Goal: Information Seeking & Learning: Check status

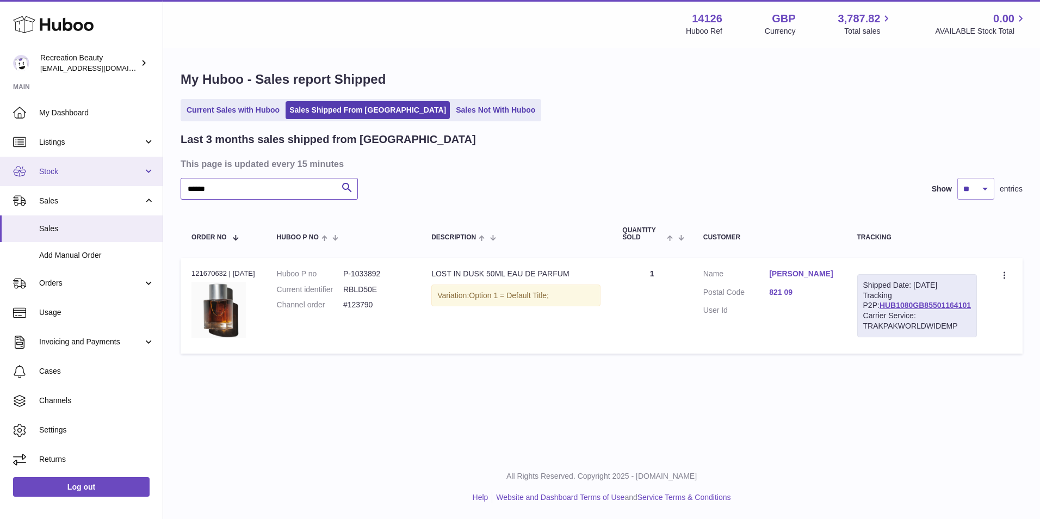
drag, startPoint x: 256, startPoint y: 179, endPoint x: 156, endPoint y: 174, distance: 100.7
click at [156, 174] on div "Huboo Recreation Beauty customercare@recreationbeauty.com Main My Dashboard Lis…" at bounding box center [520, 259] width 1040 height 519
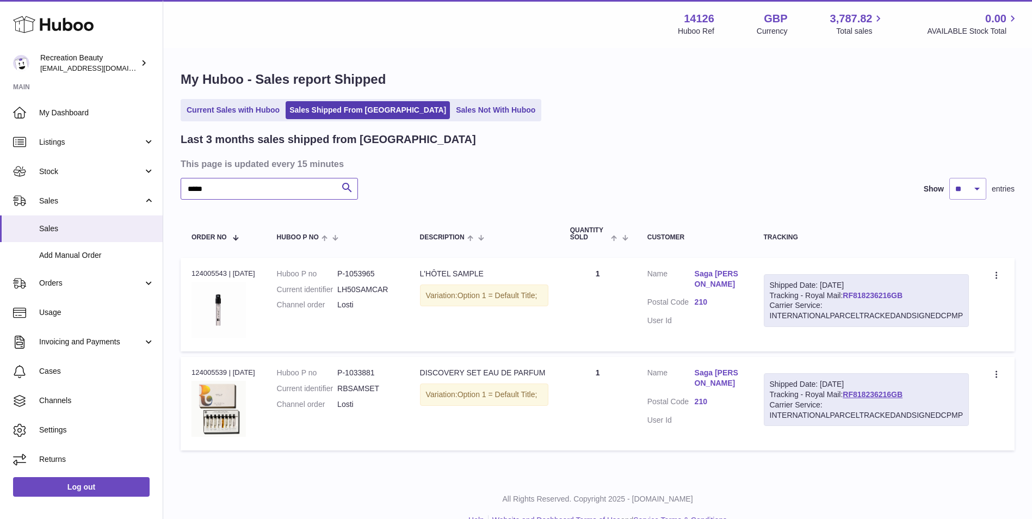
type input "*****"
click at [864, 291] on link "RF818236216GB" at bounding box center [872, 295] width 60 height 9
click at [94, 277] on link "Orders" at bounding box center [81, 283] width 163 height 29
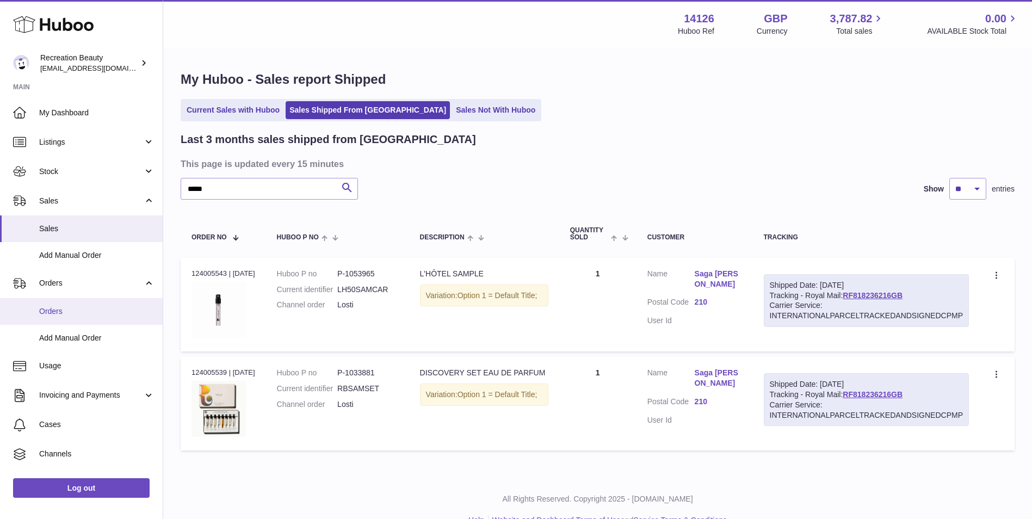
click at [79, 309] on span "Orders" at bounding box center [96, 311] width 115 height 10
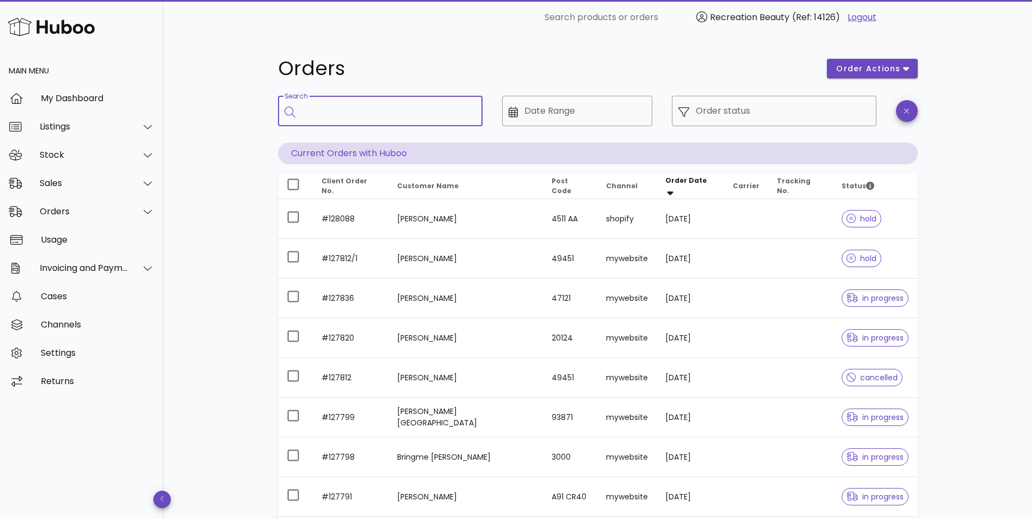
click at [445, 108] on input "Search" at bounding box center [388, 110] width 172 height 17
type input "*****"
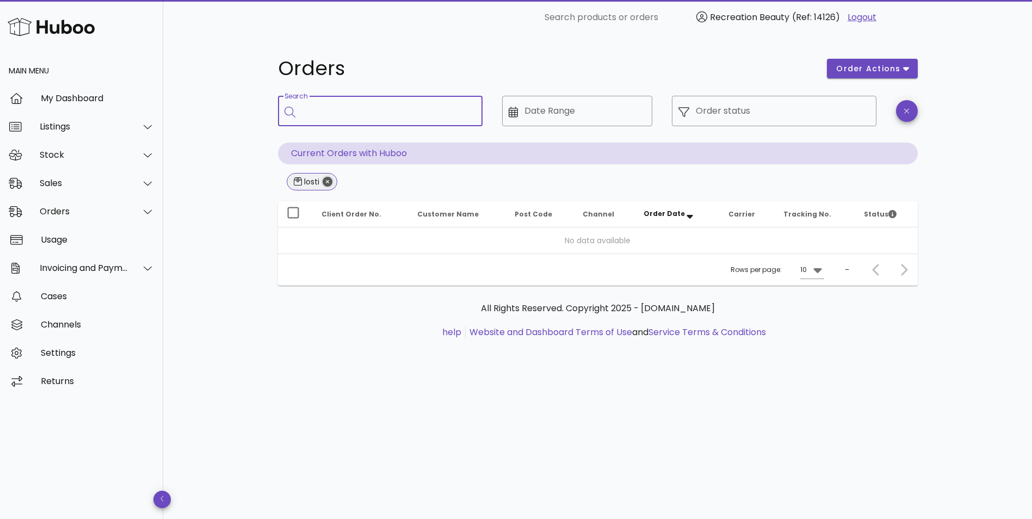
click at [328, 185] on icon "Close" at bounding box center [327, 182] width 10 height 10
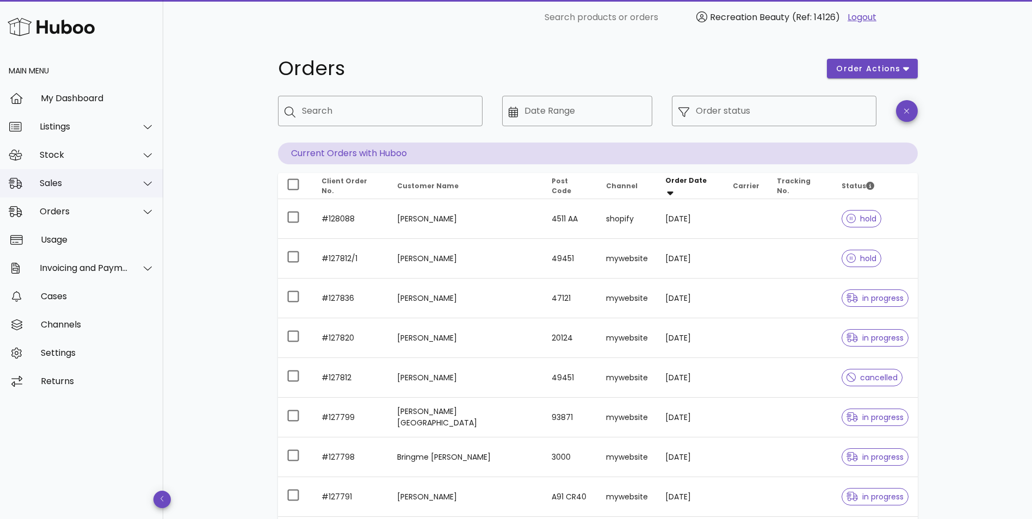
click at [144, 187] on icon at bounding box center [148, 183] width 8 height 10
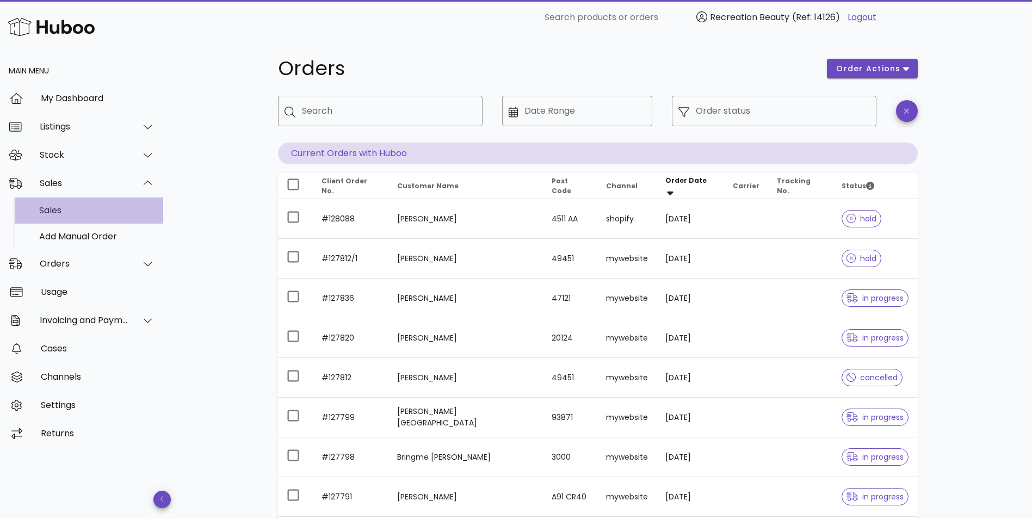
click at [102, 212] on div "Sales" at bounding box center [96, 210] width 115 height 10
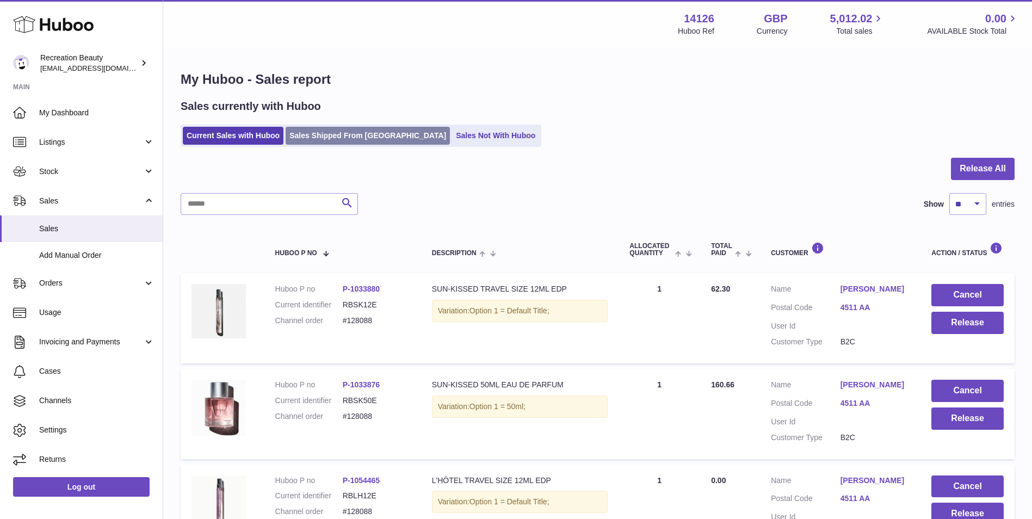
click at [303, 138] on link "Sales Shipped From [GEOGRAPHIC_DATA]" at bounding box center [367, 136] width 164 height 18
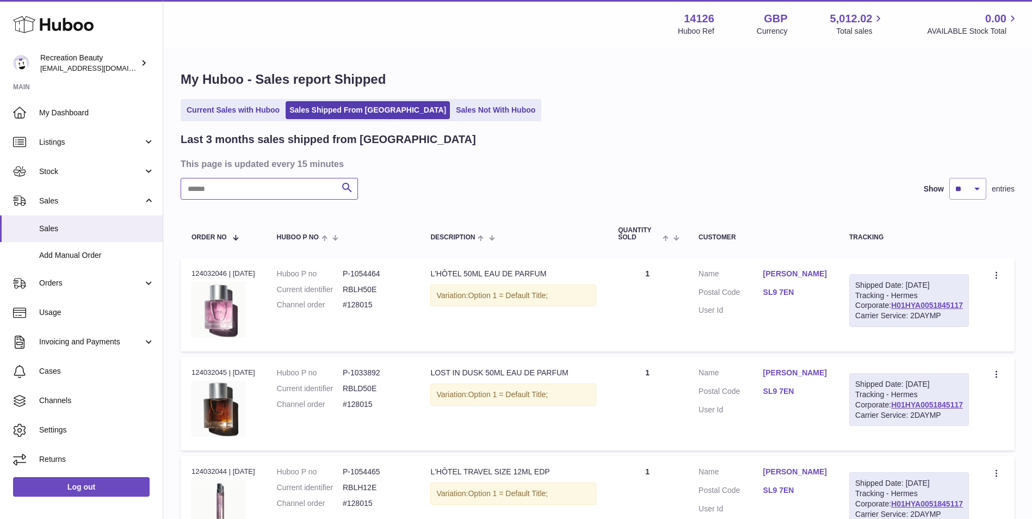
click at [249, 194] on input "text" at bounding box center [269, 189] width 177 height 22
type input "*****"
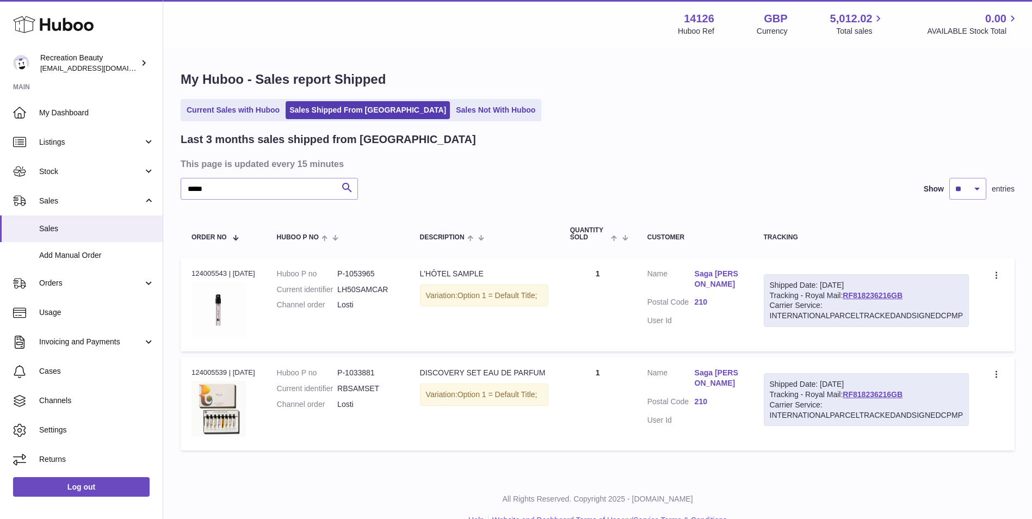
click at [340, 287] on dd "LH50SAMCAR" at bounding box center [367, 289] width 60 height 10
click at [997, 278] on icon at bounding box center [997, 276] width 13 height 11
click at [809, 172] on div "Last 3 months sales shipped from Huboo This page is updated every 15 minutes **…" at bounding box center [598, 294] width 834 height 324
click at [530, 150] on div "Last 3 months sales shipped from Huboo This page is updated every 15 minutes **…" at bounding box center [598, 294] width 834 height 324
click at [76, 252] on span "Add Manual Order" at bounding box center [96, 255] width 115 height 10
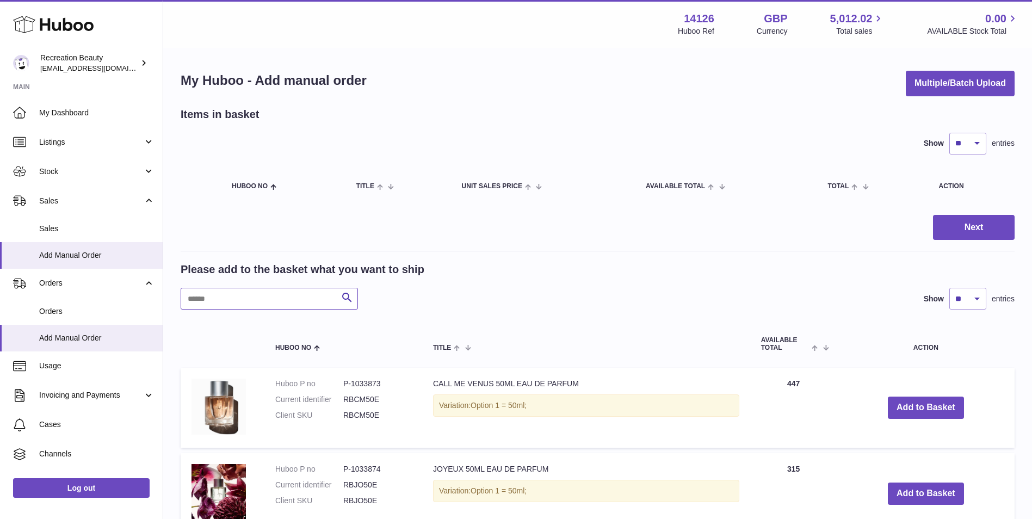
click at [231, 297] on input "text" at bounding box center [269, 299] width 177 height 22
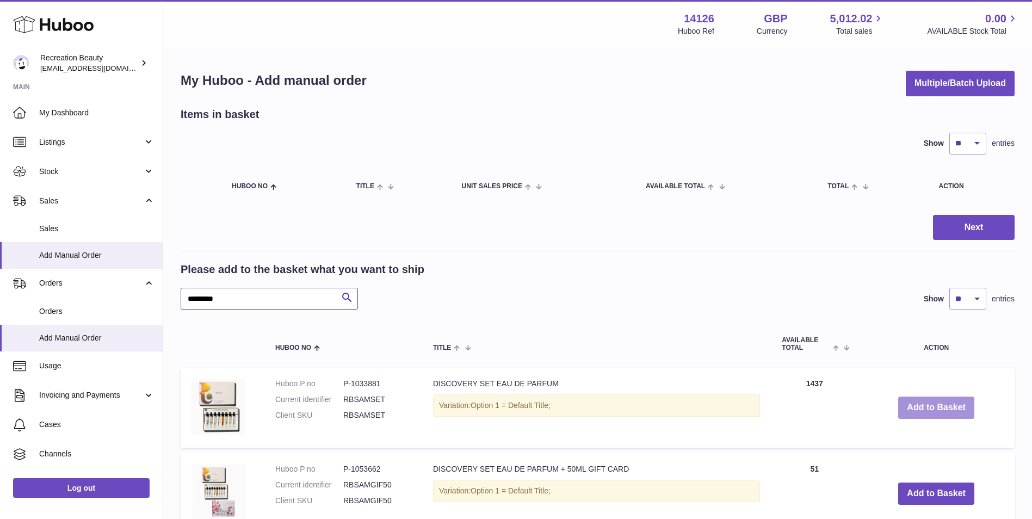
type input "*********"
click at [924, 407] on button "Add to Basket" at bounding box center [936, 407] width 76 height 22
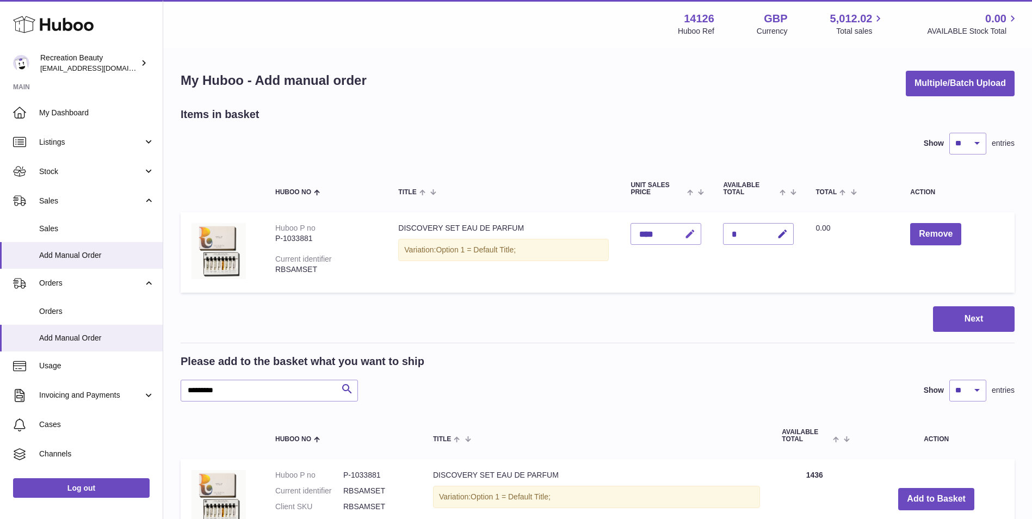
click at [690, 232] on icon "button" at bounding box center [689, 233] width 11 height 11
type input "*"
type input "*****"
click at [686, 235] on icon "submit" at bounding box center [690, 234] width 10 height 10
click at [957, 312] on button "Next" at bounding box center [974, 319] width 82 height 26
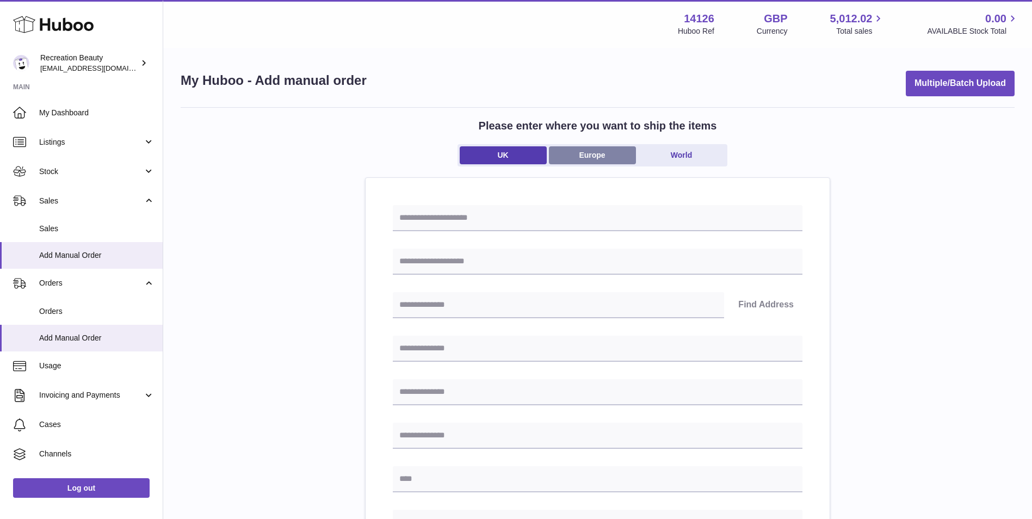
click at [587, 157] on link "Europe" at bounding box center [592, 155] width 87 height 18
click at [510, 157] on link "UK" at bounding box center [502, 155] width 87 height 18
click at [61, 312] on span "Orders" at bounding box center [96, 311] width 115 height 10
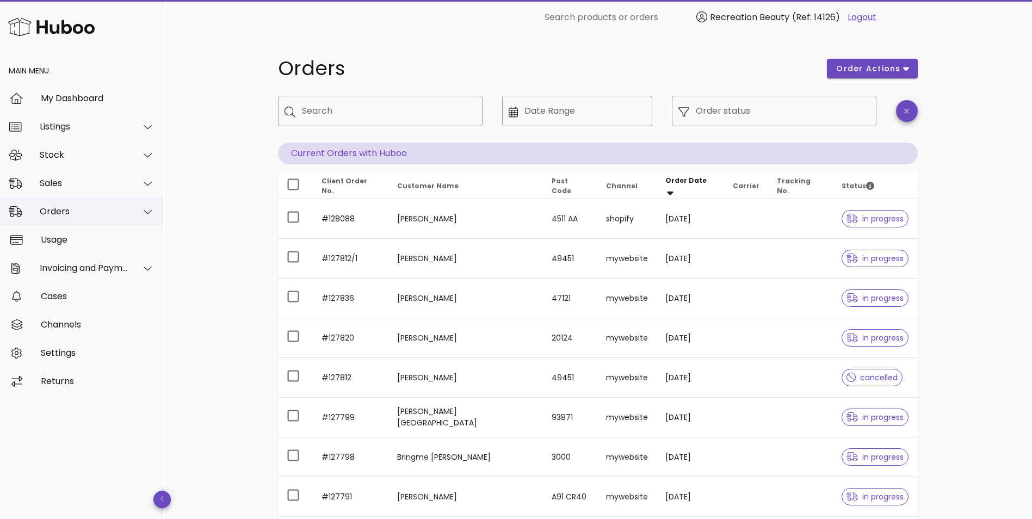
click at [131, 215] on div at bounding box center [141, 211] width 26 height 27
click at [79, 176] on div "Sales" at bounding box center [81, 183] width 163 height 28
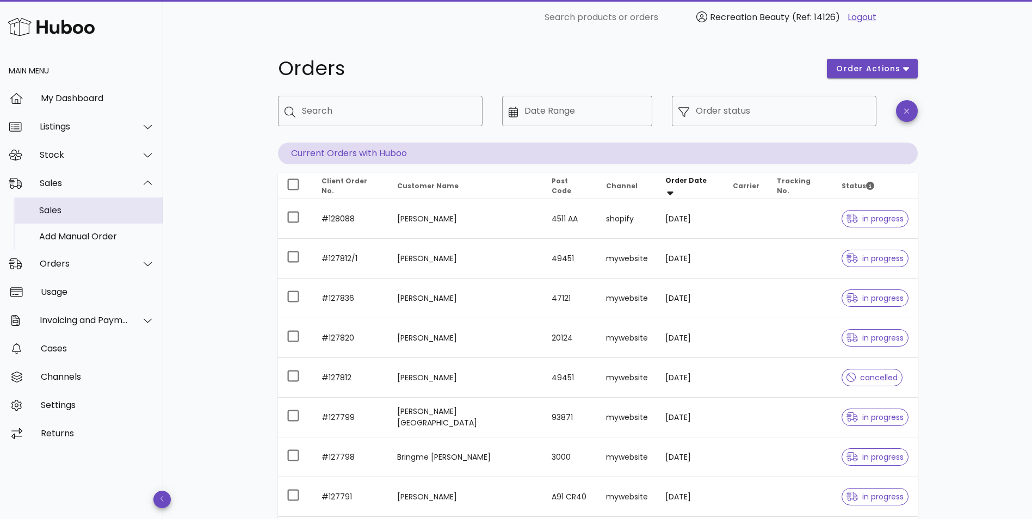
click at [74, 214] on div "Sales" at bounding box center [96, 210] width 115 height 10
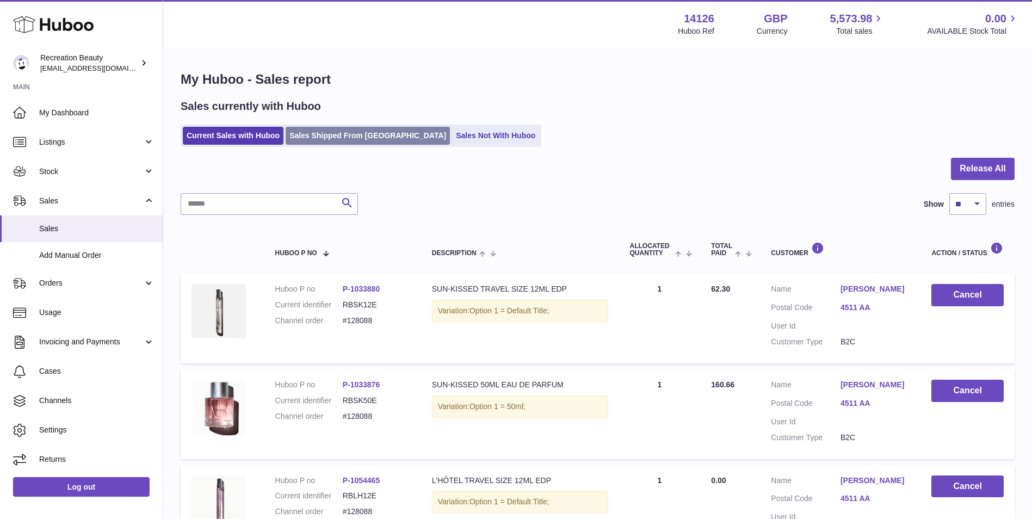
click at [326, 135] on link "Sales Shipped From Huboo" at bounding box center [367, 136] width 164 height 18
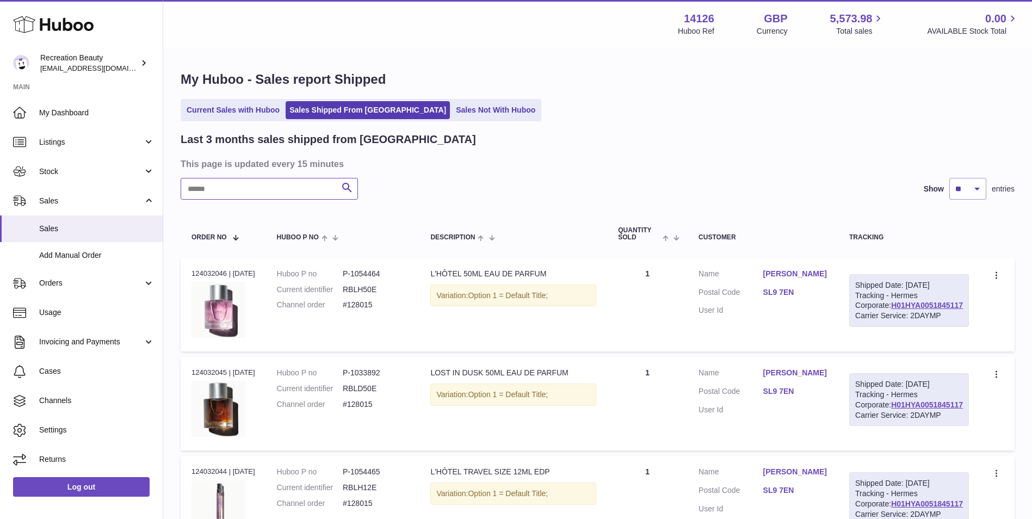
click at [250, 187] on input "text" at bounding box center [269, 189] width 177 height 22
type input "*****"
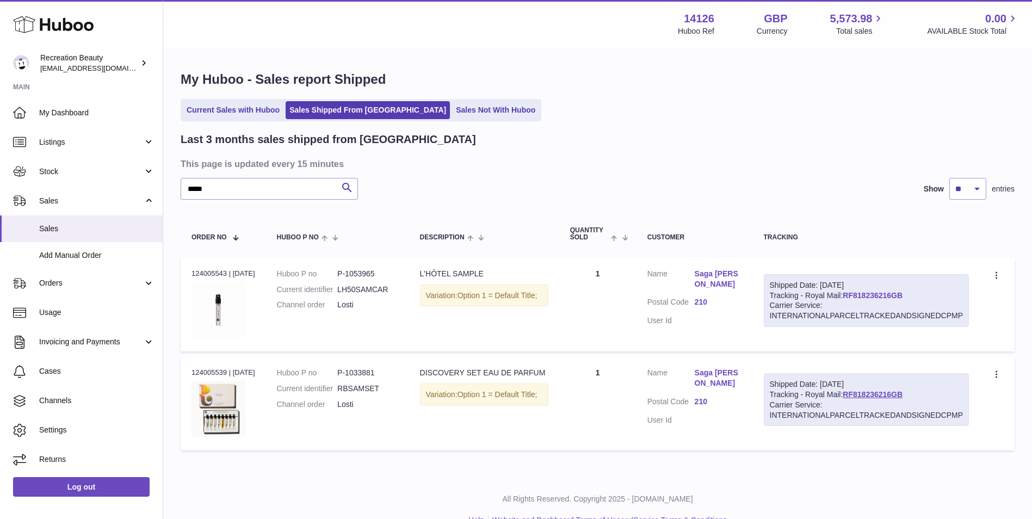
click at [849, 295] on link "RF818236216GB" at bounding box center [872, 295] width 60 height 9
click at [711, 277] on link "Saga Lluvia Sigurdardottir" at bounding box center [717, 279] width 47 height 21
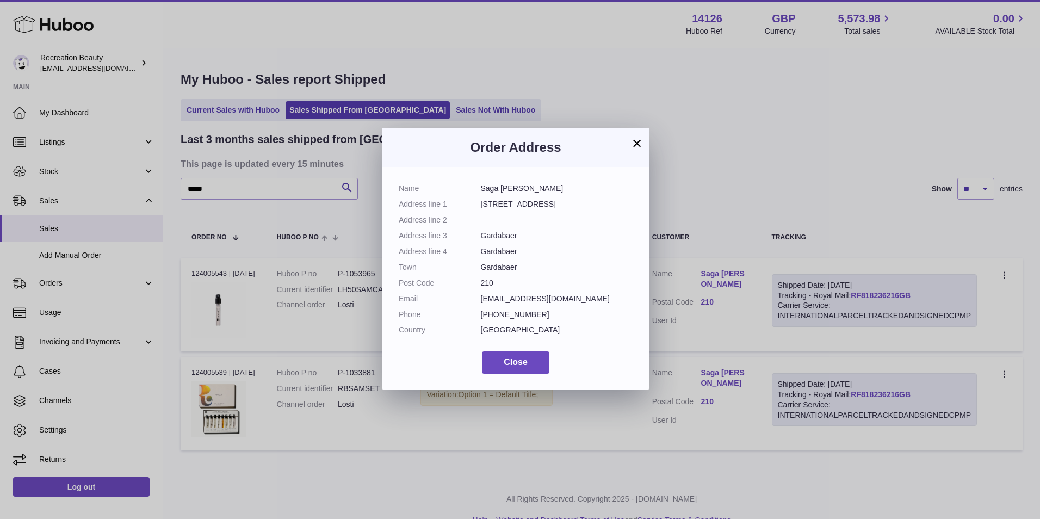
click at [638, 146] on button "×" at bounding box center [636, 142] width 13 height 13
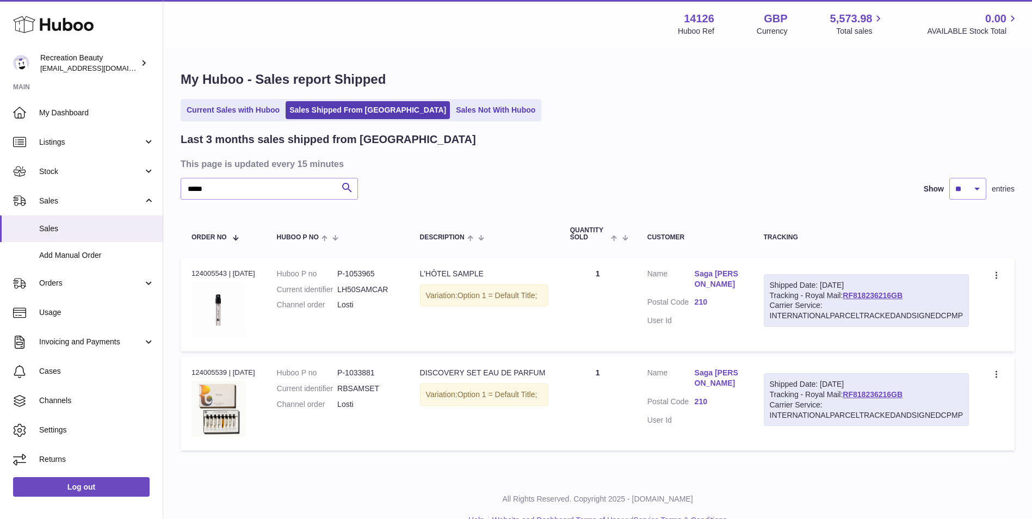
click at [698, 307] on link "210" at bounding box center [717, 302] width 47 height 10
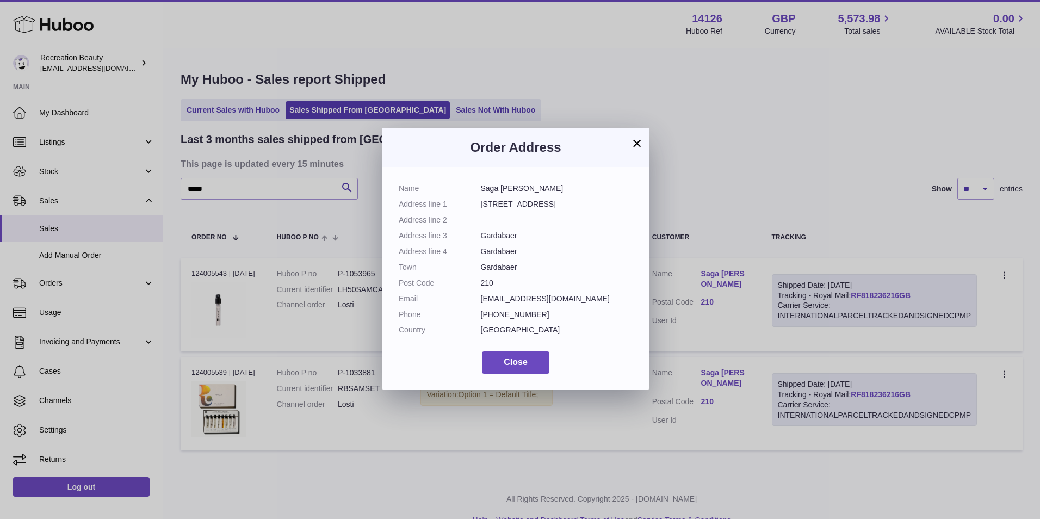
click at [639, 142] on button "×" at bounding box center [636, 142] width 13 height 13
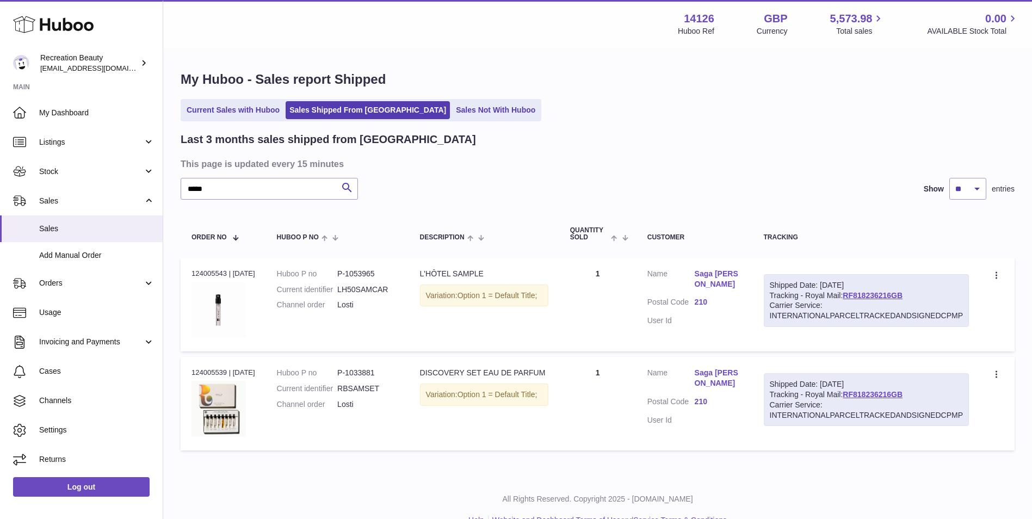
click at [508, 297] on span "Option 1 = Default Title;" at bounding box center [497, 295] width 80 height 9
click at [882, 294] on link "RF818236216GB" at bounding box center [872, 295] width 60 height 9
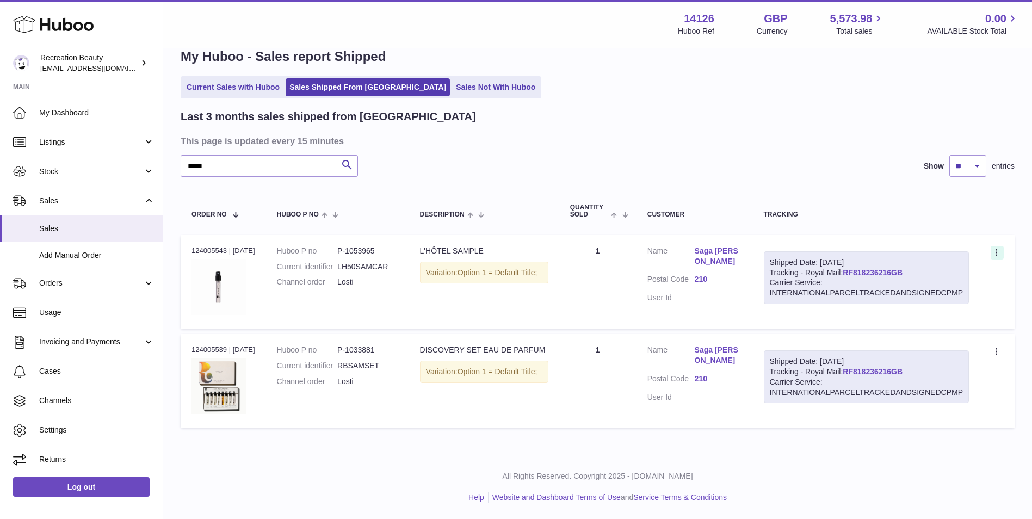
click at [995, 251] on icon at bounding box center [997, 253] width 13 height 11
click at [827, 171] on div "***** Search Show ** ** ** entries" at bounding box center [598, 166] width 834 height 22
click at [119, 278] on span "Orders" at bounding box center [91, 283] width 104 height 10
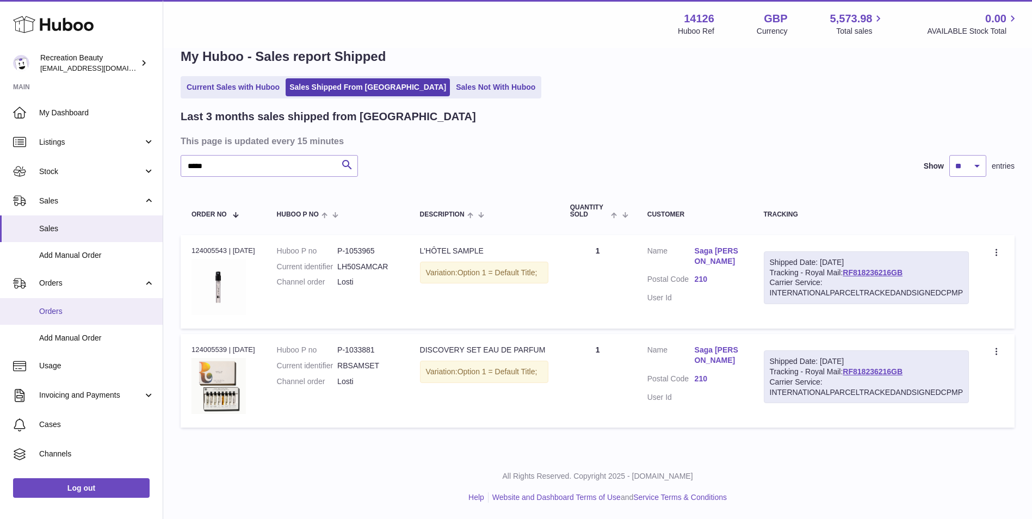
click at [102, 303] on link "Orders" at bounding box center [81, 311] width 163 height 27
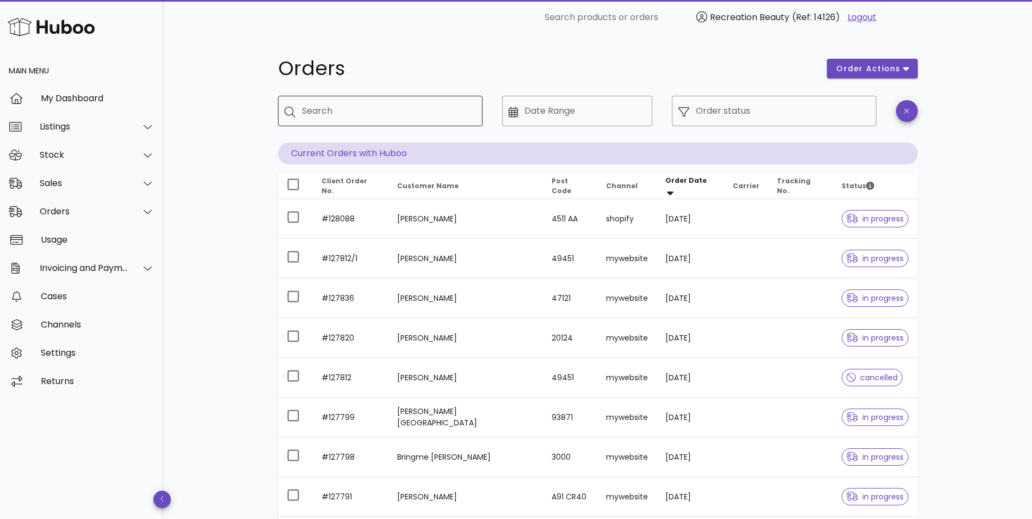
click at [381, 126] on div "Search" at bounding box center [388, 111] width 172 height 30
click at [382, 120] on div "Search" at bounding box center [388, 111] width 172 height 30
type input "*****"
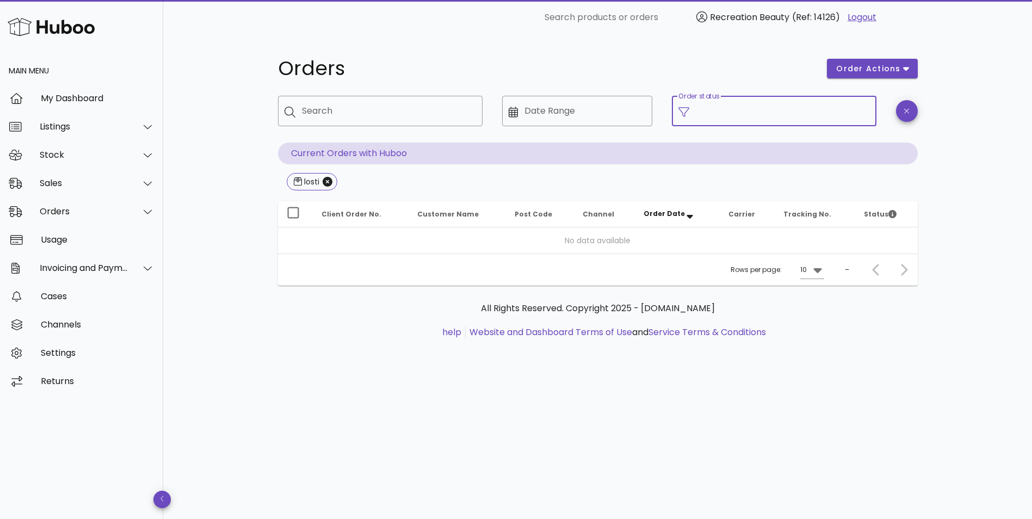
click at [745, 118] on input "Order status" at bounding box center [782, 110] width 174 height 17
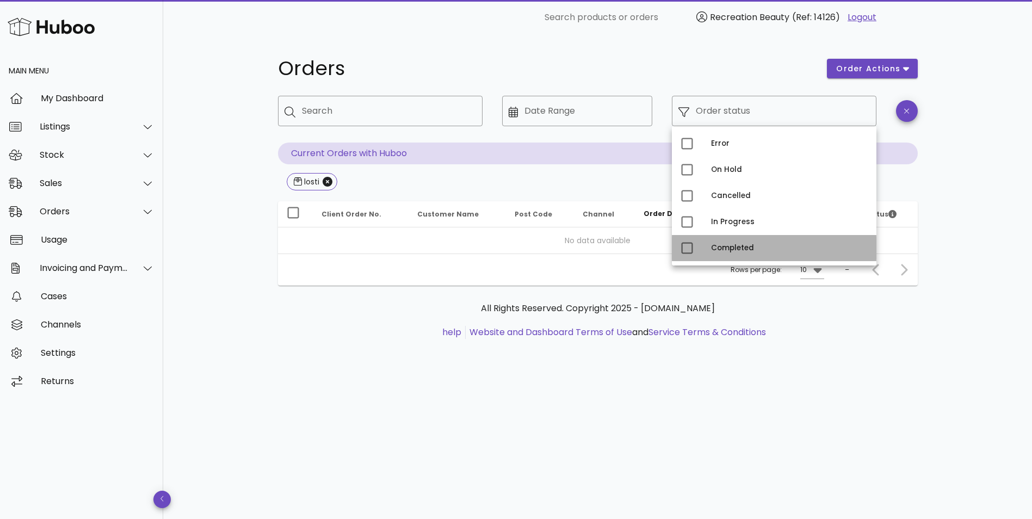
click at [745, 243] on div "Completed" at bounding box center [789, 247] width 157 height 17
type input "**********"
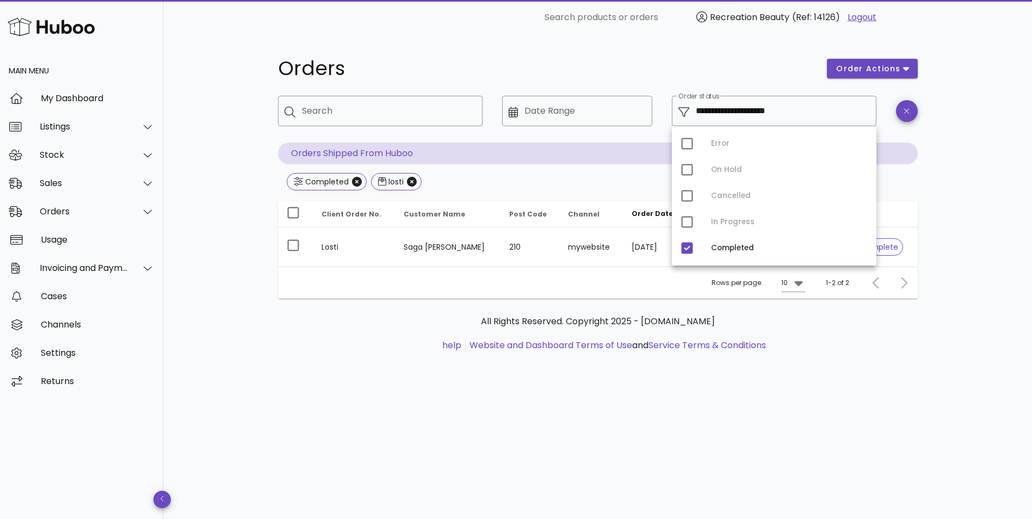
click at [551, 300] on div "All Rights Reserved. Copyright 2025 - huboo.co.uk help Website and Dashboard Te…" at bounding box center [597, 340] width 639 height 82
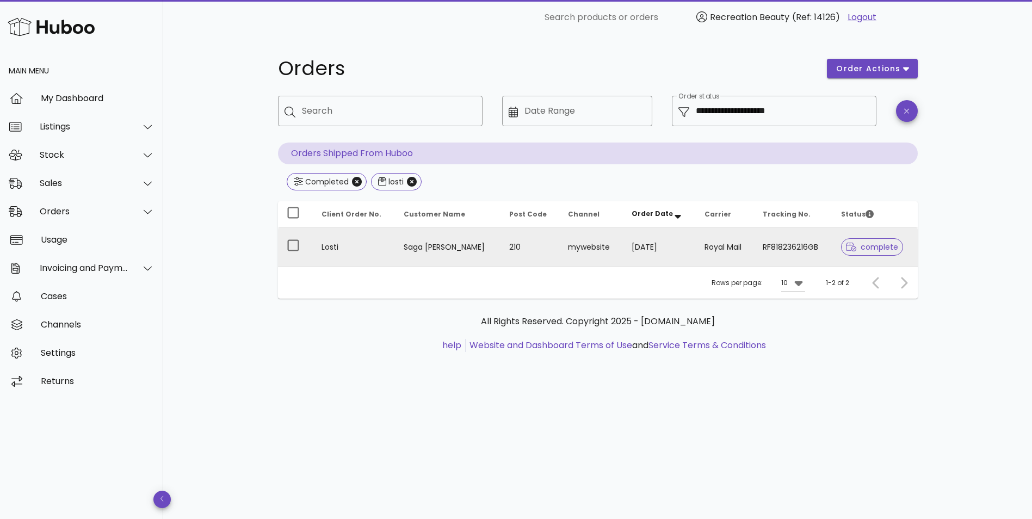
click at [701, 241] on td "Royal Mail" at bounding box center [724, 246] width 58 height 39
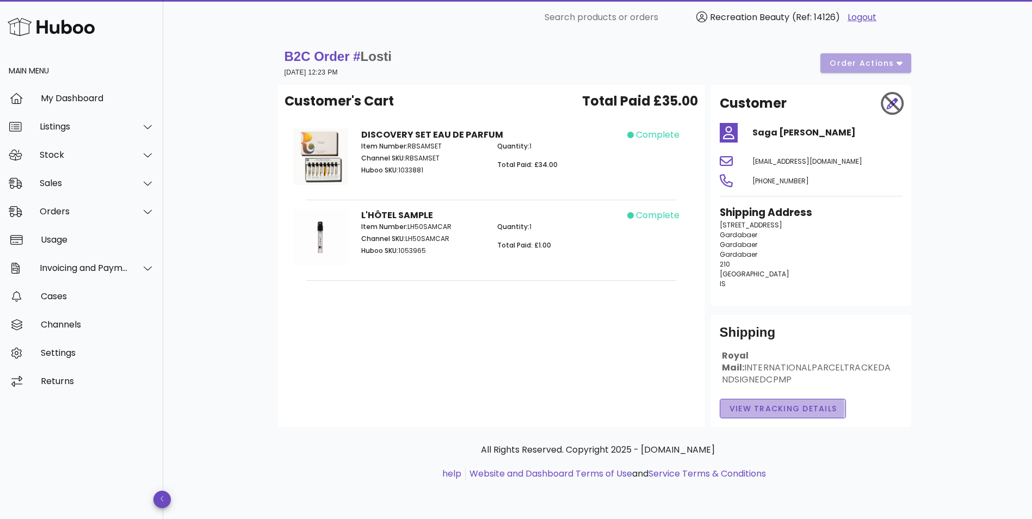
click at [784, 400] on button "View Tracking details" at bounding box center [782, 409] width 127 height 20
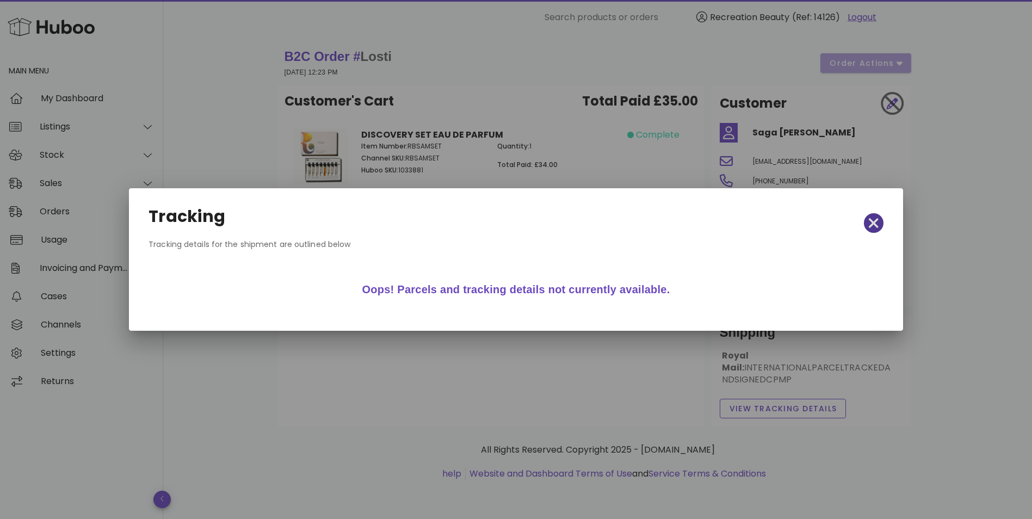
click at [874, 221] on icon "button" at bounding box center [873, 222] width 10 height 15
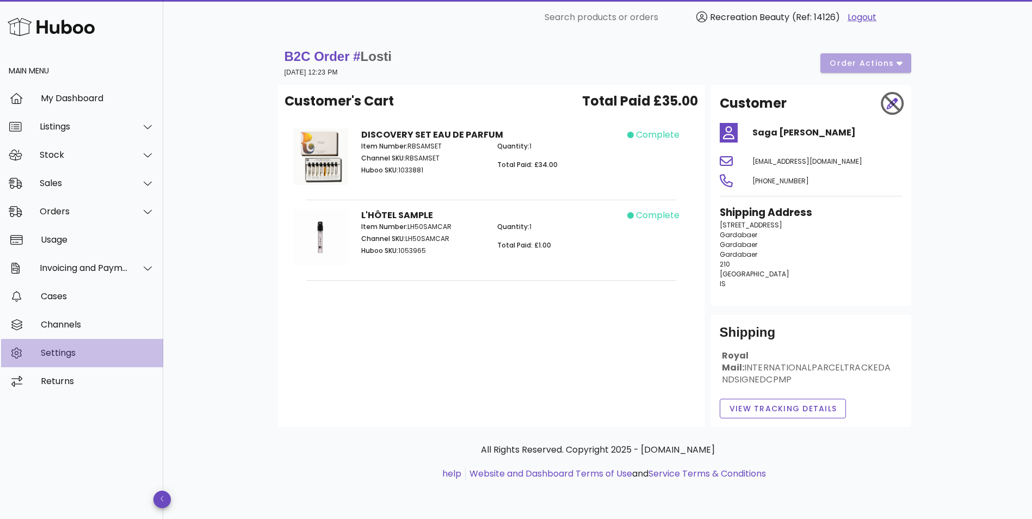
click at [64, 346] on div "Settings" at bounding box center [98, 352] width 114 height 23
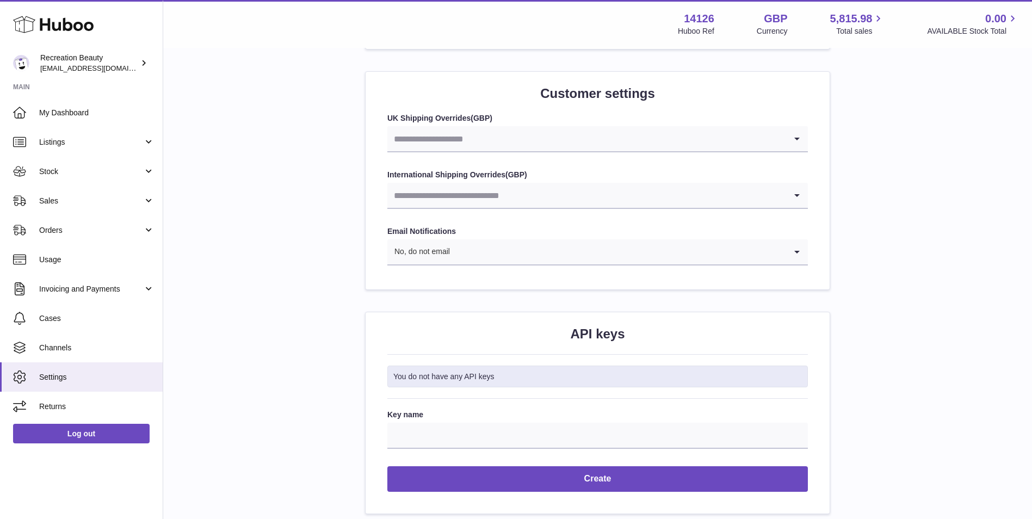
scroll to position [1060, 0]
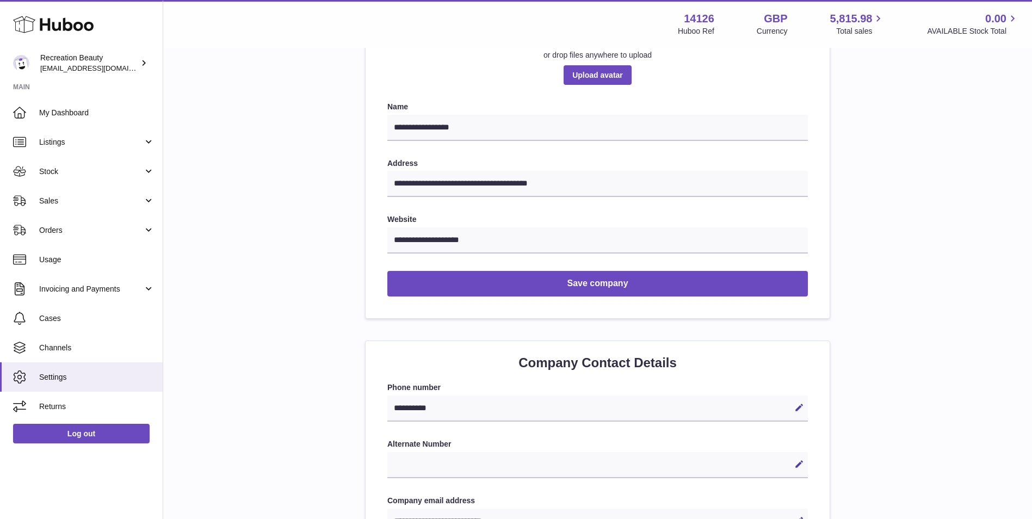
scroll to position [0, 0]
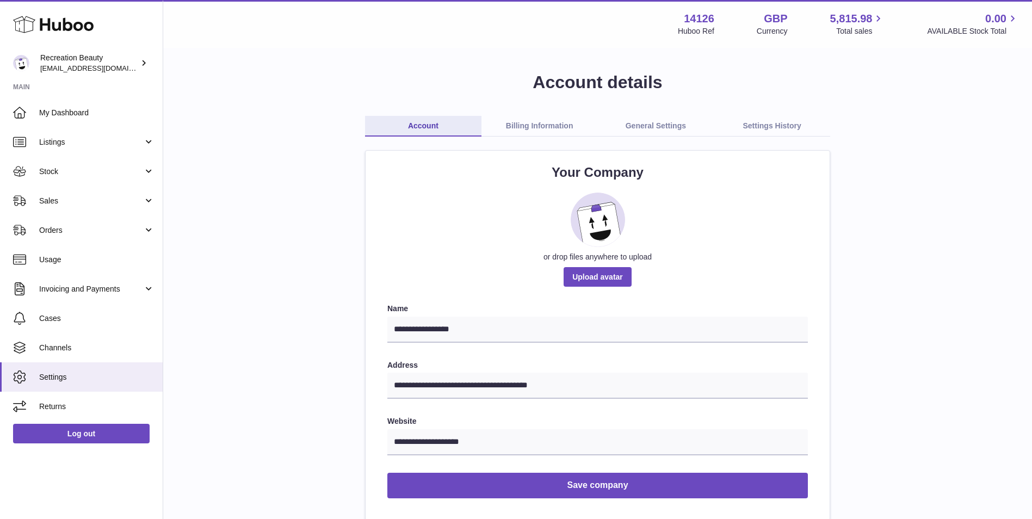
click at [538, 123] on link "Billing Information" at bounding box center [539, 126] width 116 height 21
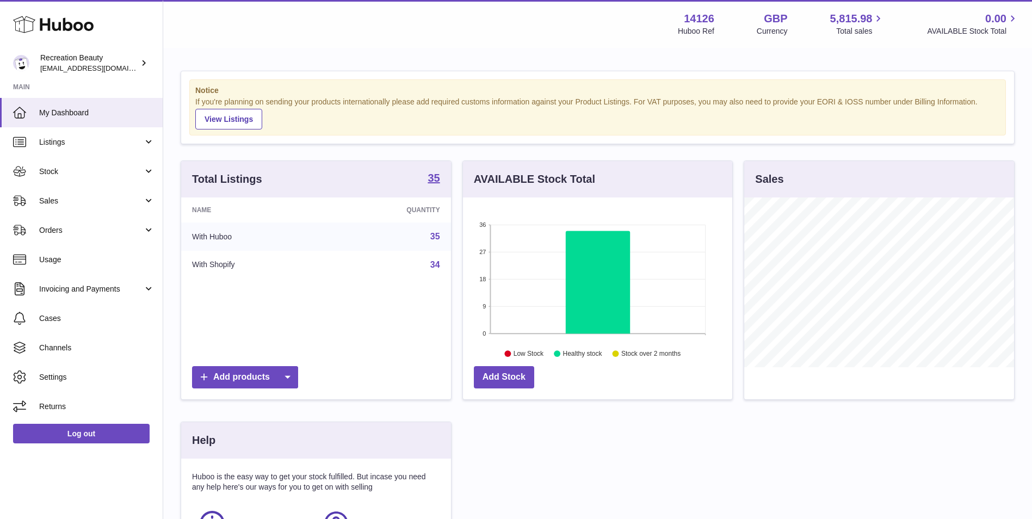
scroll to position [170, 269]
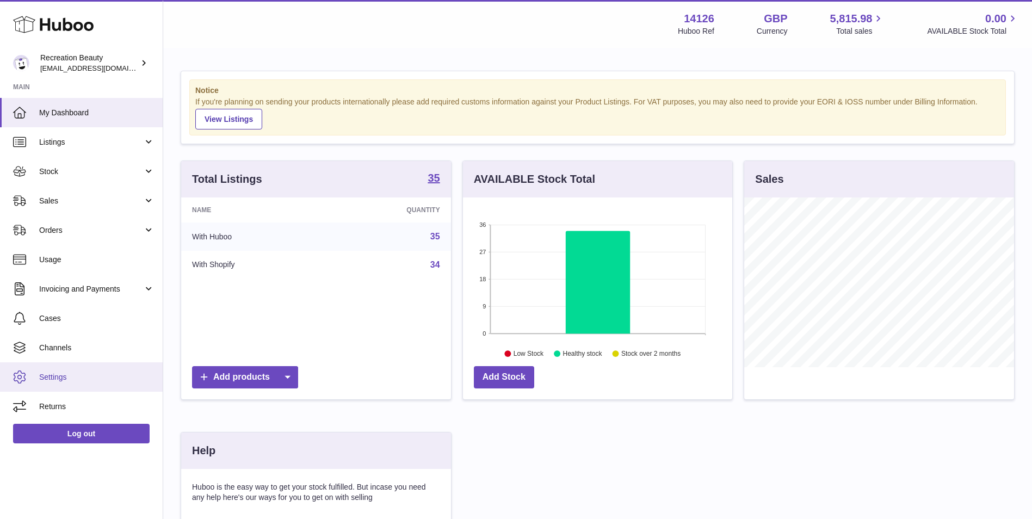
click at [56, 384] on link "Settings" at bounding box center [81, 376] width 163 height 29
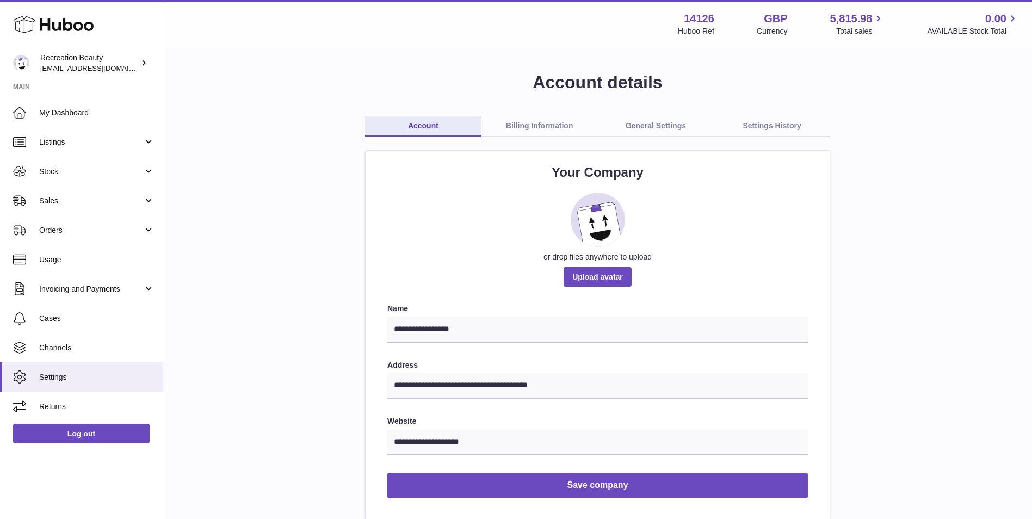
click at [656, 126] on link "General Settings" at bounding box center [656, 126] width 116 height 21
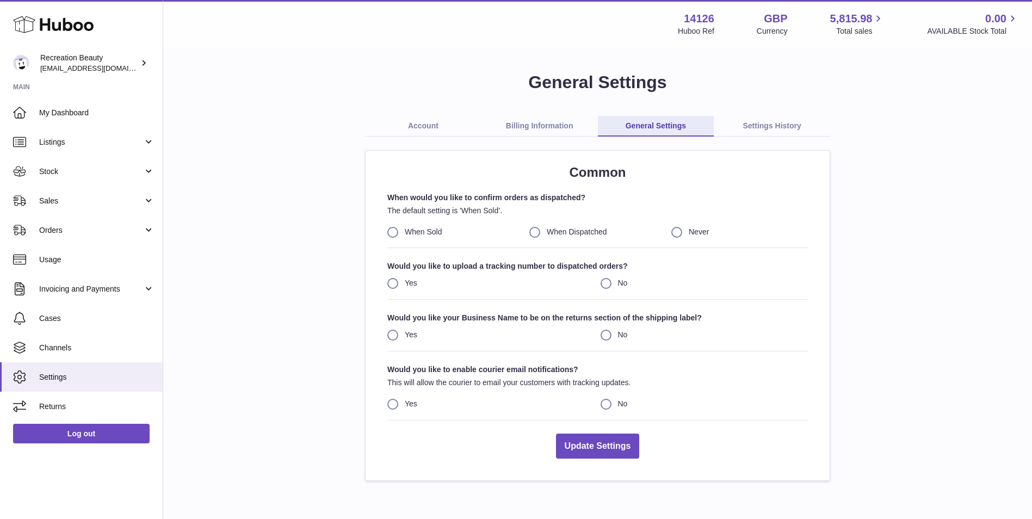
click at [568, 130] on link "Billing Information" at bounding box center [539, 126] width 116 height 21
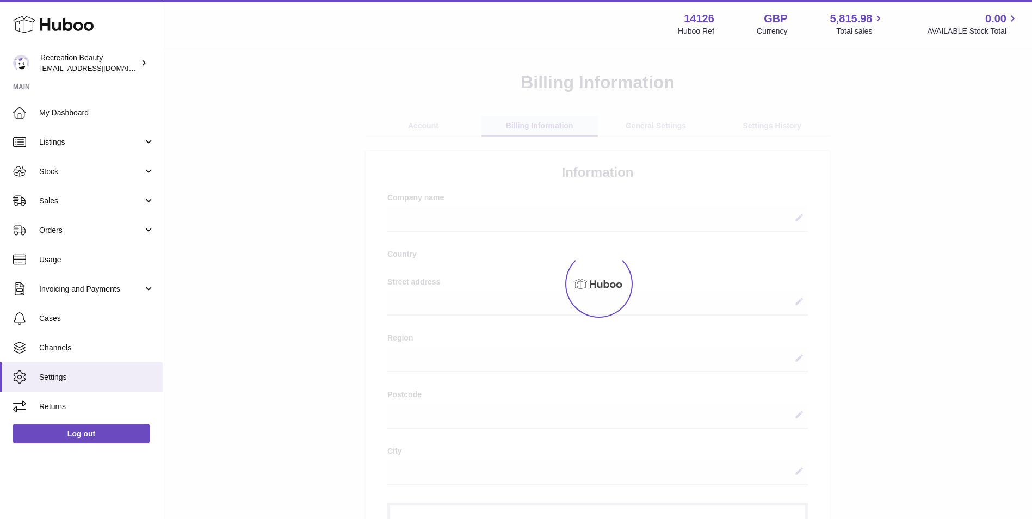
select select
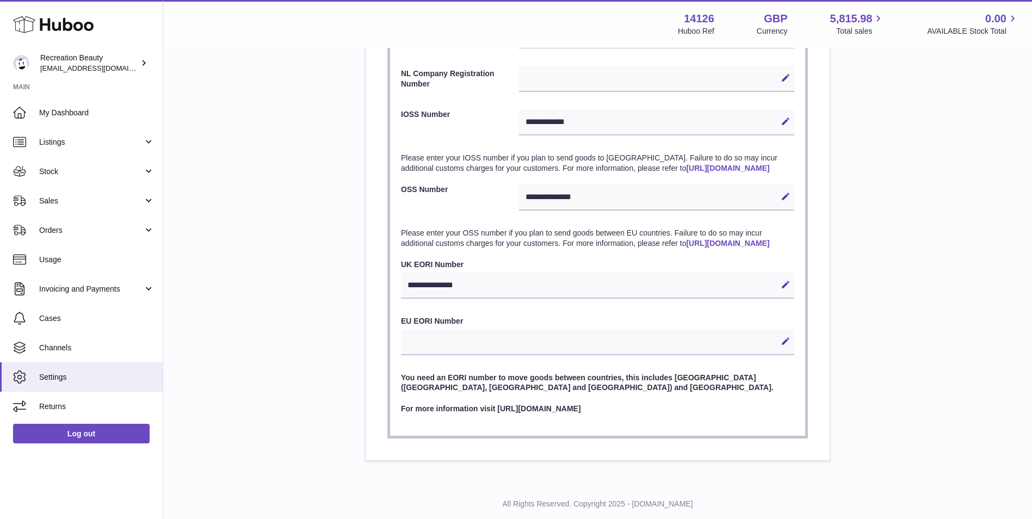
scroll to position [649, 0]
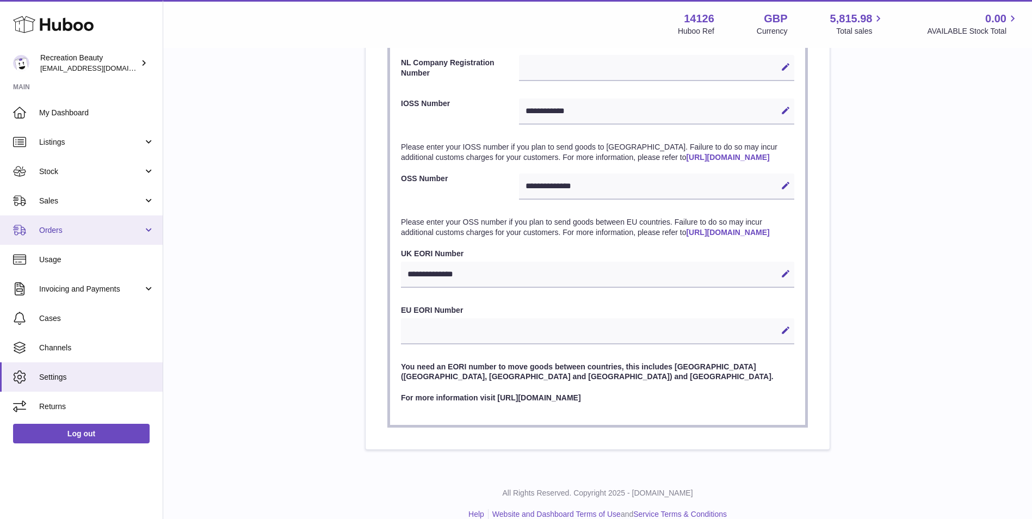
click at [74, 224] on link "Orders" at bounding box center [81, 229] width 163 height 29
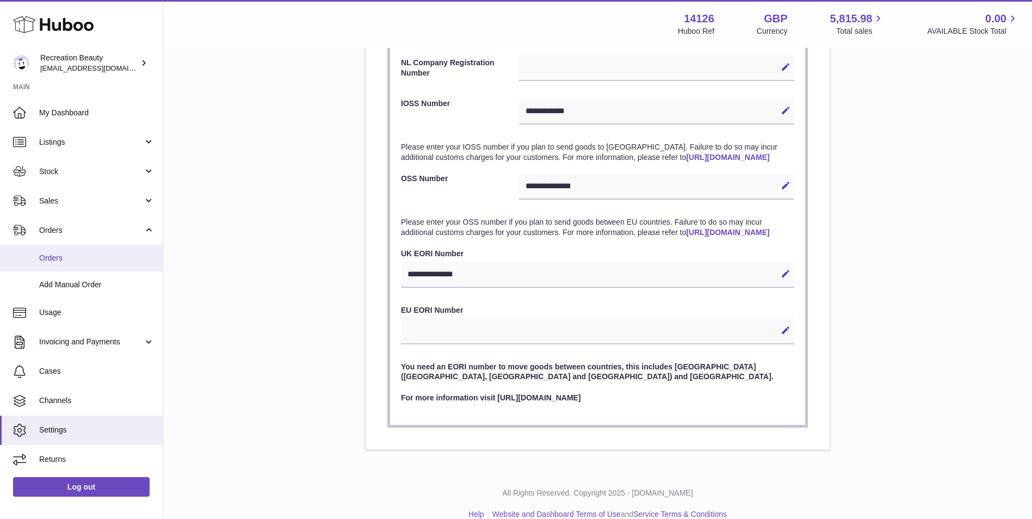
click at [76, 252] on link "Orders" at bounding box center [81, 258] width 163 height 27
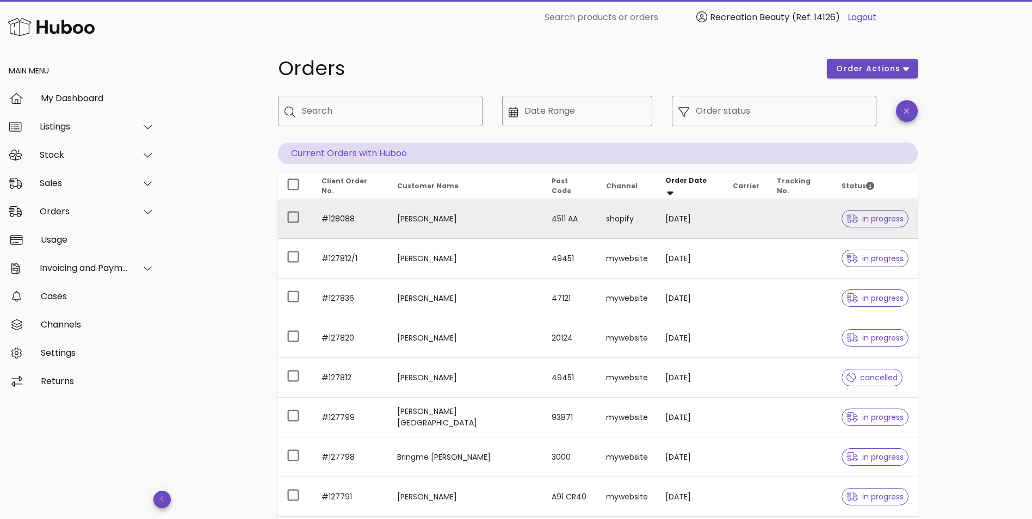
click at [362, 209] on td "#128088" at bounding box center [351, 219] width 76 height 40
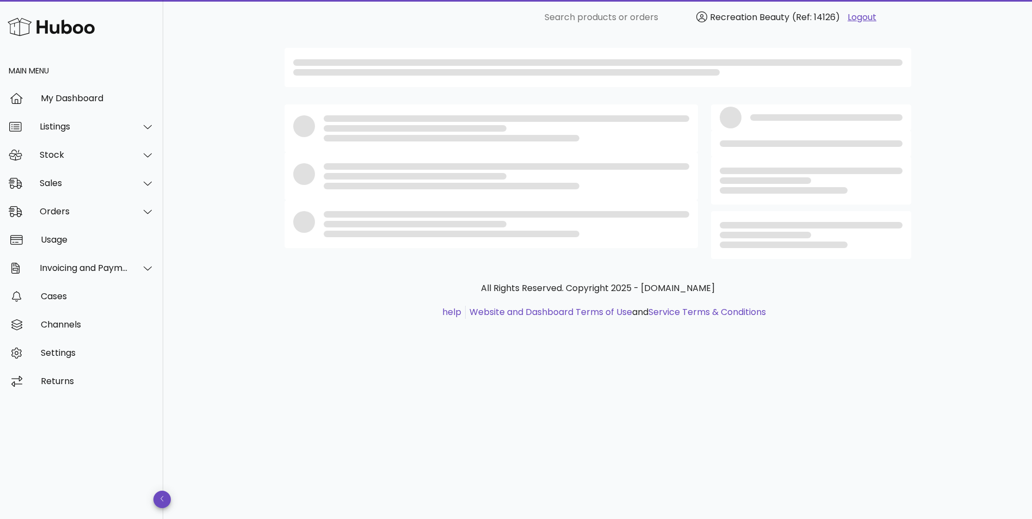
click at [400, 129] on div at bounding box center [491, 181] width 426 height 167
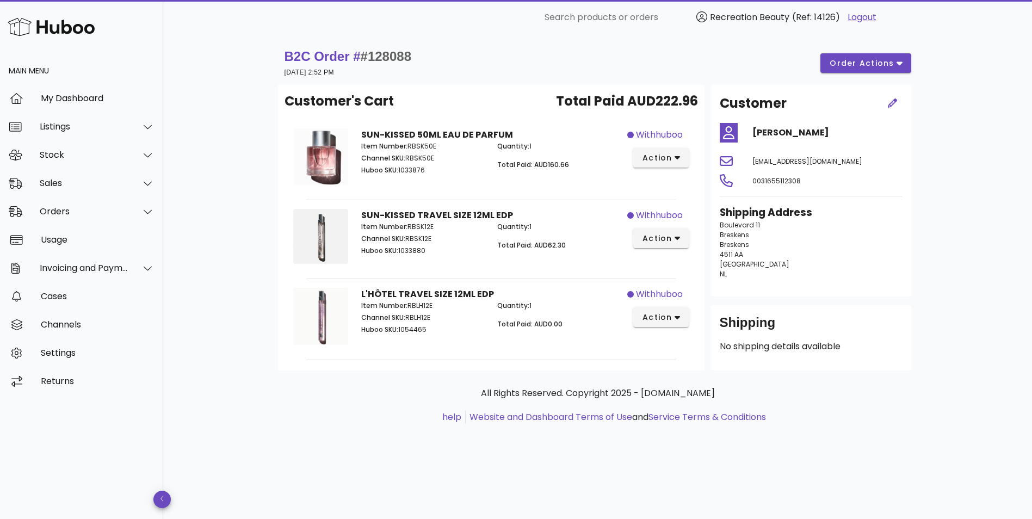
click at [400, 129] on strong "SUN-KISSED 50ML EAU DE PARFUM" at bounding box center [437, 134] width 152 height 13
click at [104, 188] on div "Sales" at bounding box center [84, 183] width 89 height 10
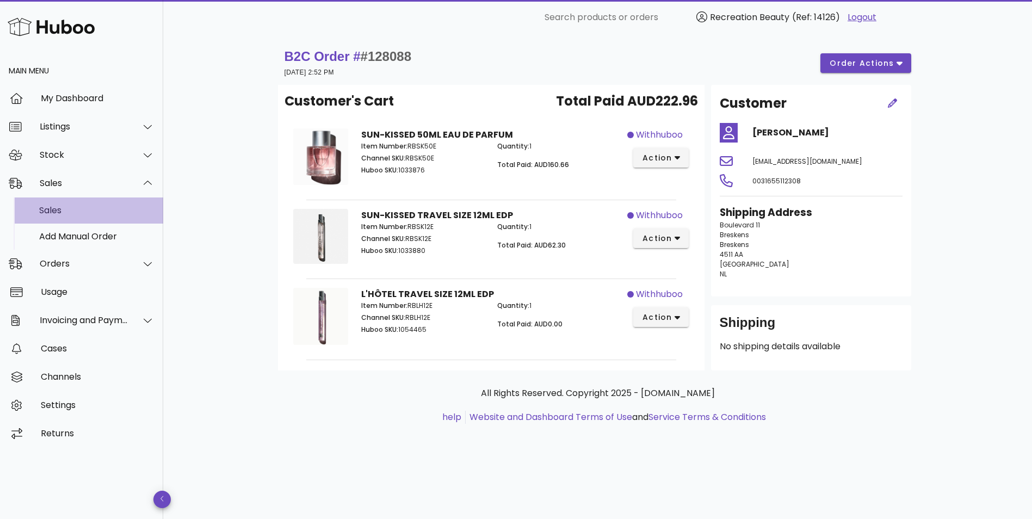
click at [93, 205] on div "Sales" at bounding box center [96, 210] width 115 height 10
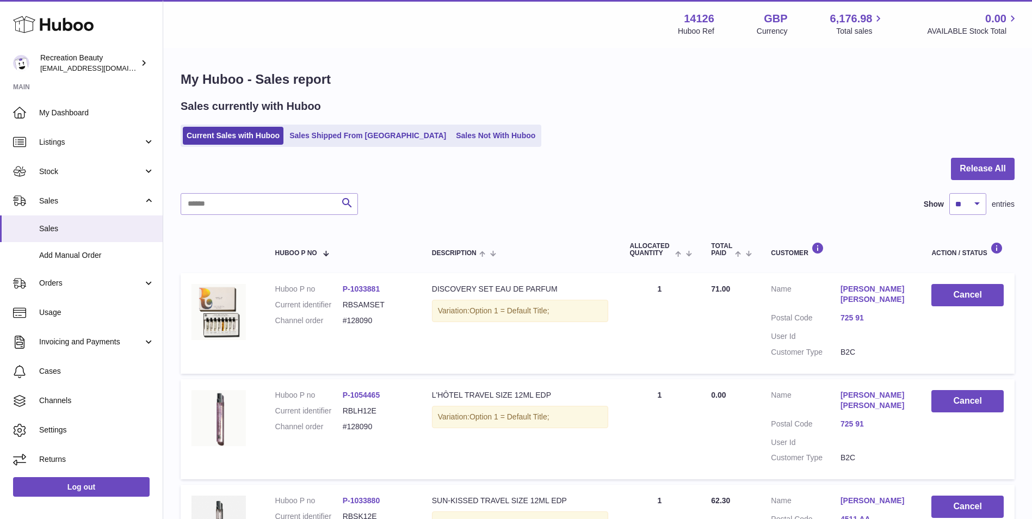
scroll to position [1, 0]
click at [332, 136] on link "Sales Shipped From [GEOGRAPHIC_DATA]" at bounding box center [367, 135] width 164 height 18
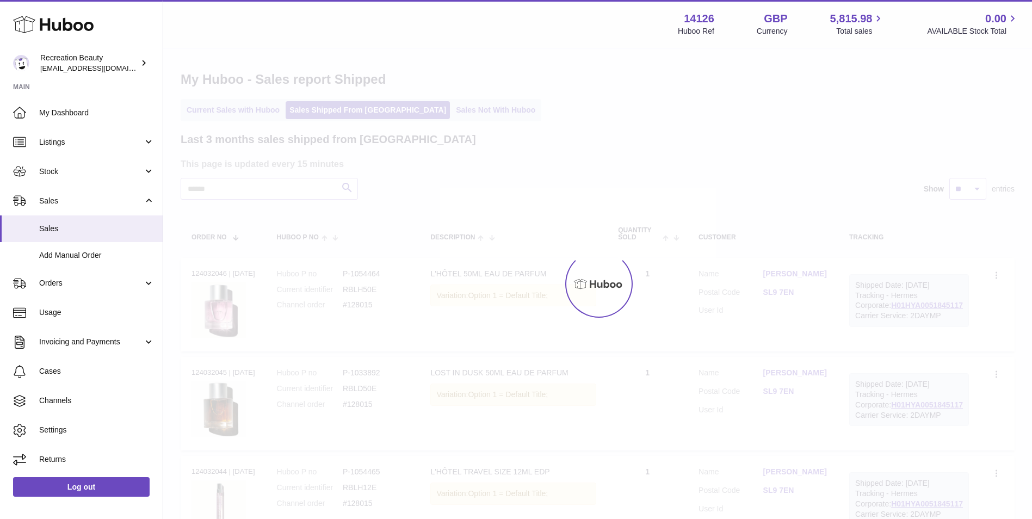
click at [254, 182] on div at bounding box center [597, 284] width 868 height 470
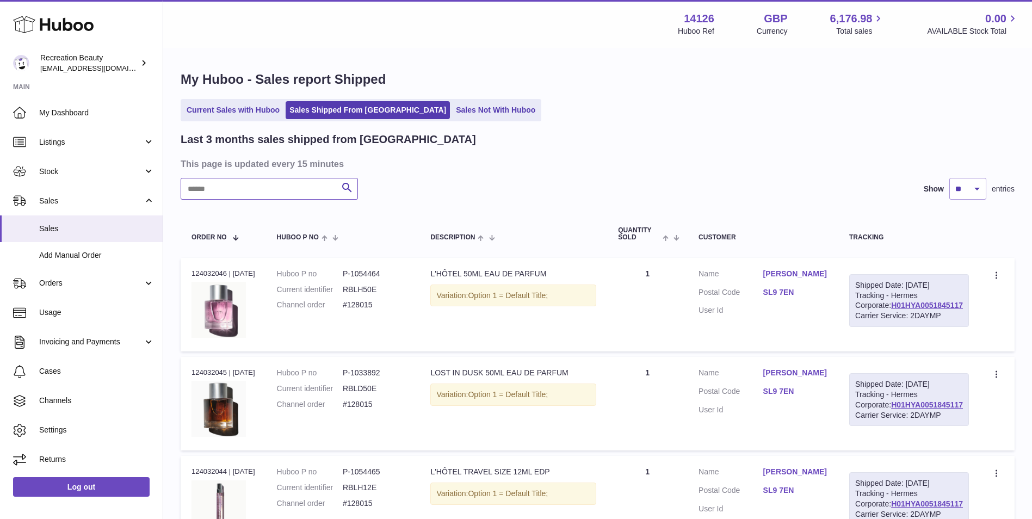
click at [206, 193] on input "text" at bounding box center [269, 189] width 177 height 22
paste input "******"
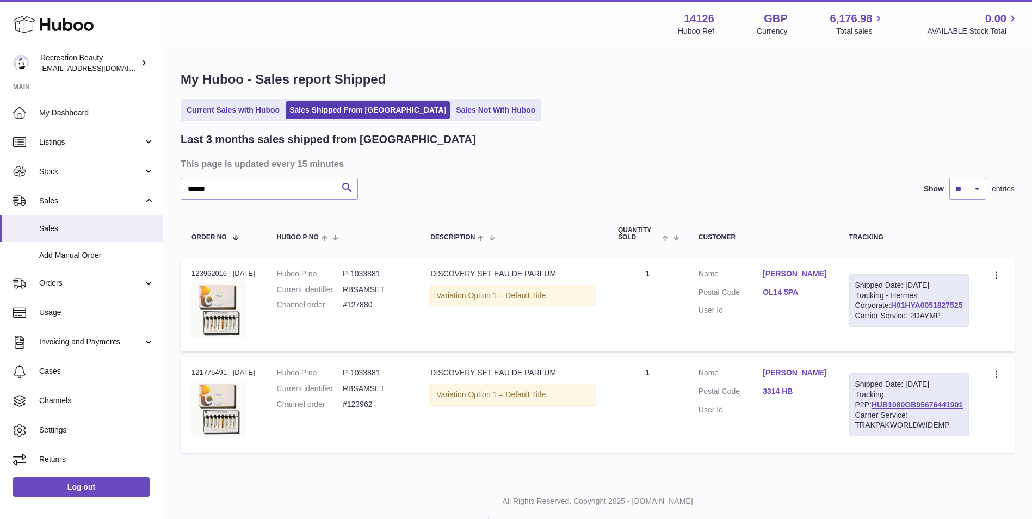
click at [891, 309] on link "H01HYA0051827525" at bounding box center [927, 305] width 72 height 9
click at [408, 378] on dd "P-1033881" at bounding box center [376, 373] width 66 height 10
click at [874, 409] on link "HUB1080GB95676441901" at bounding box center [916, 404] width 91 height 9
click at [284, 187] on input "******" at bounding box center [269, 189] width 177 height 22
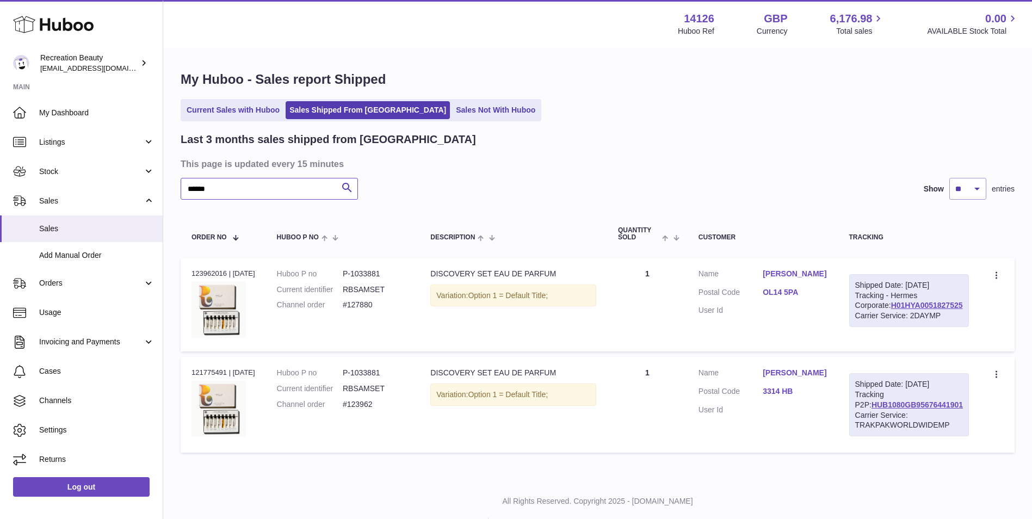
paste input "text"
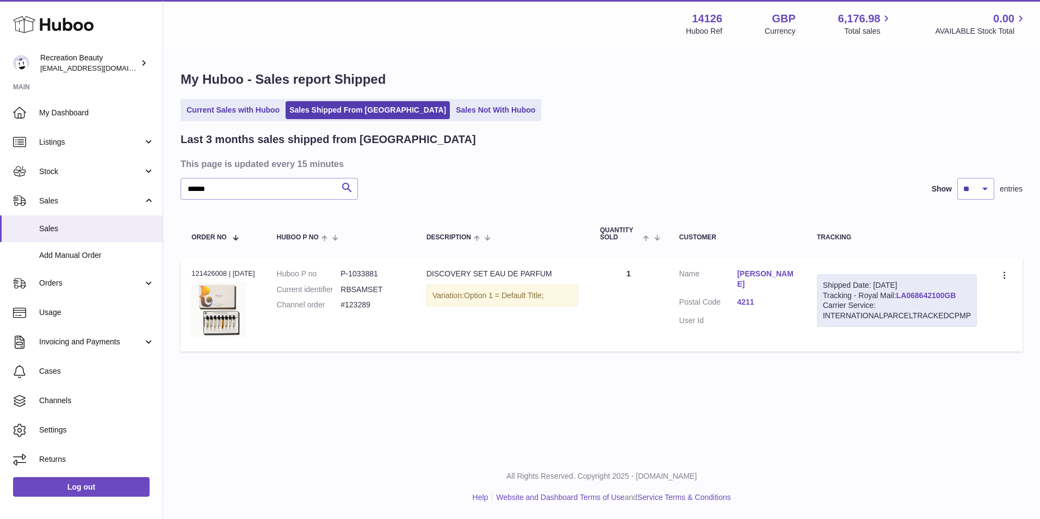
click at [920, 297] on link "LA068642100GB" at bounding box center [926, 295] width 60 height 9
drag, startPoint x: 166, startPoint y: 189, endPoint x: 144, endPoint y: 188, distance: 22.4
click at [144, 188] on div "Huboo Recreation Beauty [EMAIL_ADDRESS][DOMAIN_NAME] Main My Dashboard Listings…" at bounding box center [520, 259] width 1040 height 519
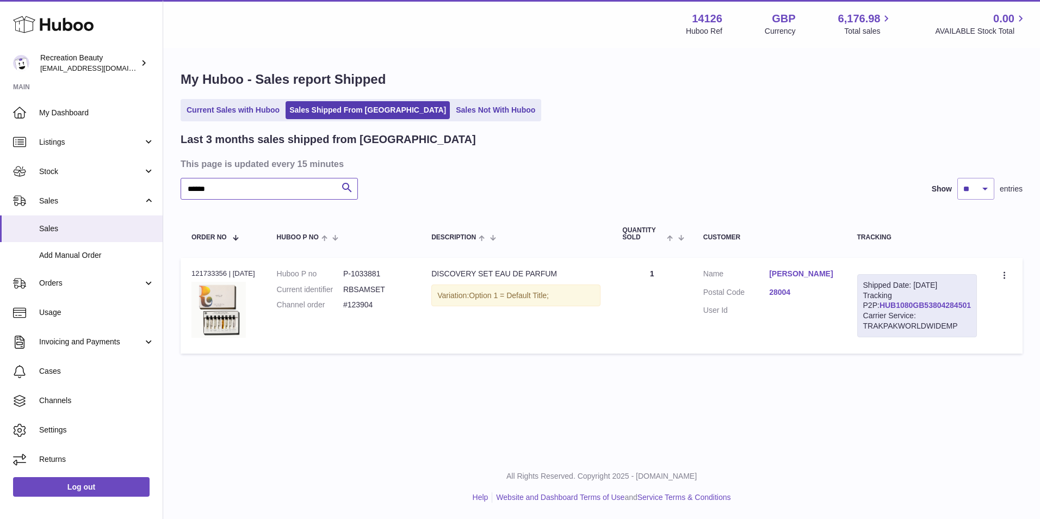
type input "******"
click at [903, 309] on link "HUB1080GB53804284501" at bounding box center [924, 305] width 91 height 9
drag, startPoint x: 261, startPoint y: 192, endPoint x: 148, endPoint y: 179, distance: 113.4
click at [148, 179] on div "Huboo Recreation Beauty [EMAIL_ADDRESS][DOMAIN_NAME] Main My Dashboard Listings…" at bounding box center [520, 259] width 1040 height 519
click at [902, 309] on link "HUB1080GB38900556001" at bounding box center [924, 305] width 91 height 9
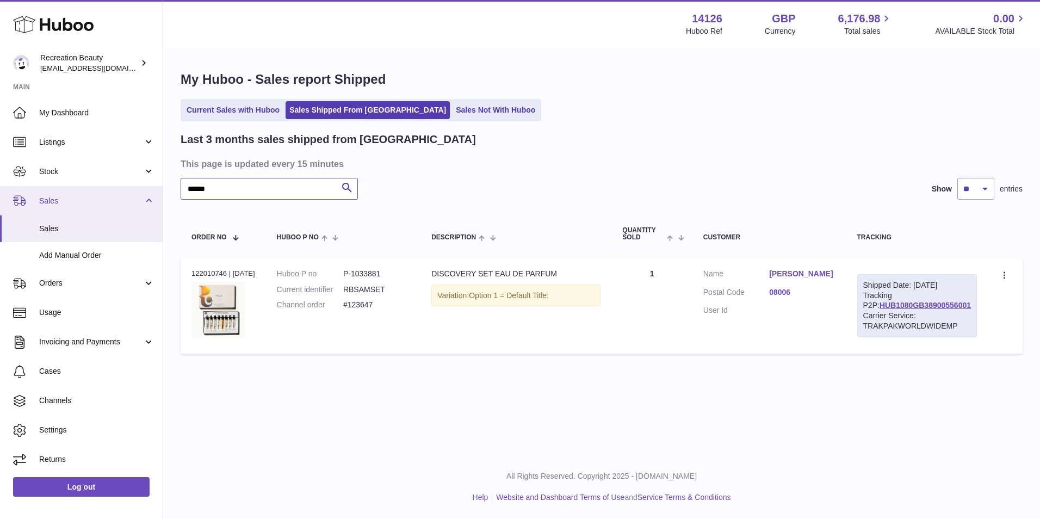
drag, startPoint x: 224, startPoint y: 189, endPoint x: 147, endPoint y: 191, distance: 77.2
click at [147, 191] on div "Huboo Recreation Beauty [EMAIL_ADDRESS][DOMAIN_NAME] Main My Dashboard Listings…" at bounding box center [520, 259] width 1040 height 519
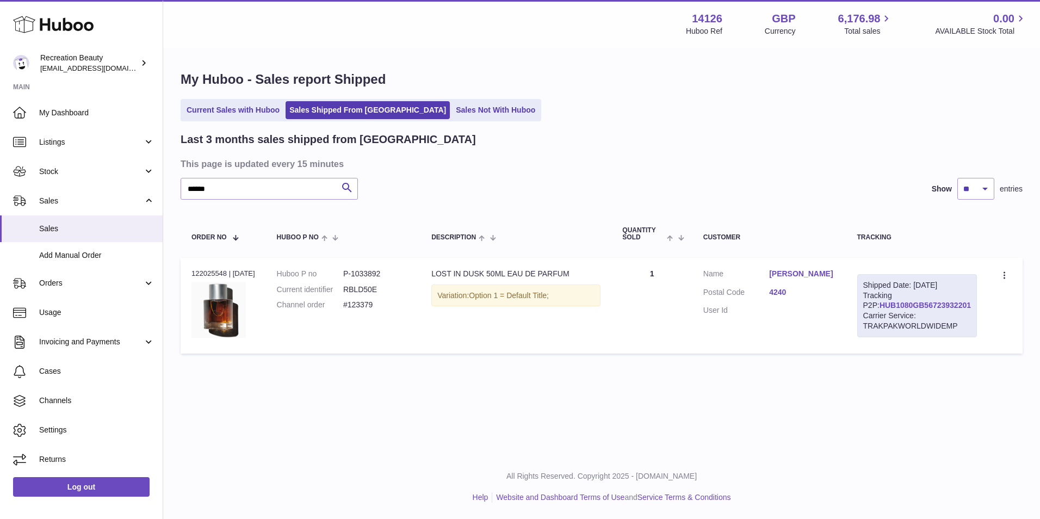
click at [899, 309] on link "HUB1080GB56723932201" at bounding box center [924, 305] width 91 height 9
click at [269, 195] on input "******" at bounding box center [269, 189] width 177 height 22
click at [902, 309] on link "HUB1080GB90543564901" at bounding box center [924, 305] width 91 height 9
click at [277, 189] on input "******" at bounding box center [269, 189] width 177 height 22
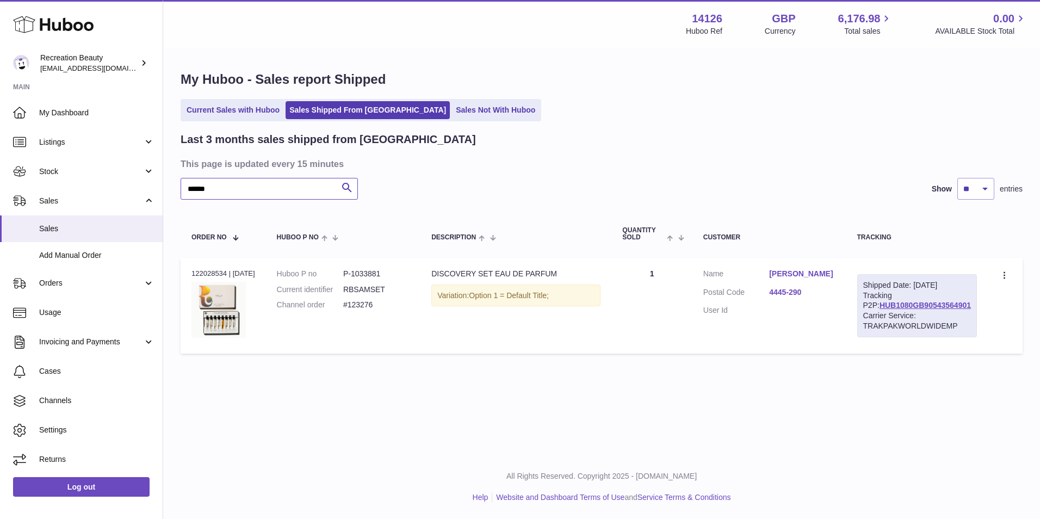
click at [277, 189] on input "******" at bounding box center [269, 189] width 177 height 22
click at [950, 309] on link "HUB1080GB04111783201" at bounding box center [924, 305] width 91 height 9
click at [257, 188] on input "******" at bounding box center [269, 189] width 177 height 22
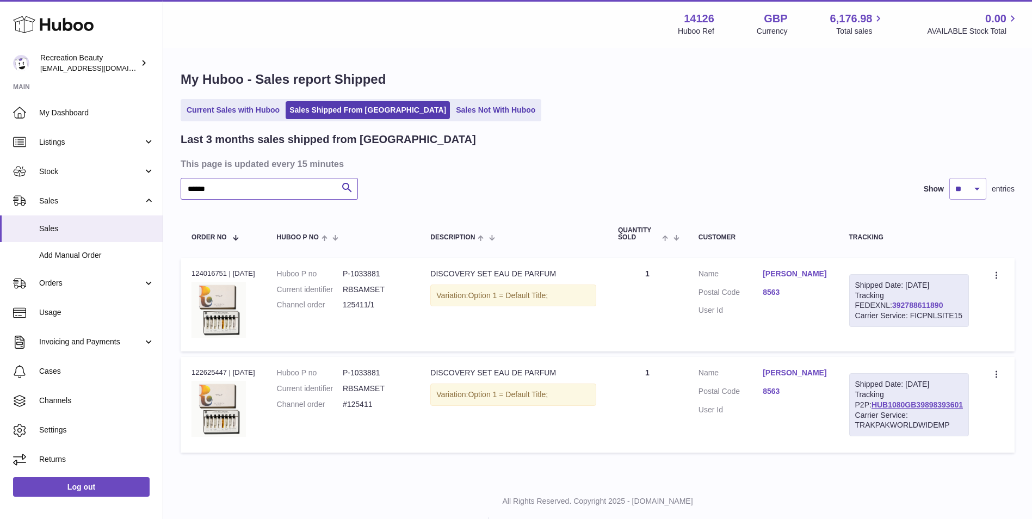
type input "******"
click at [892, 309] on link "392788611890" at bounding box center [917, 305] width 51 height 9
